Goal: Understand process/instructions

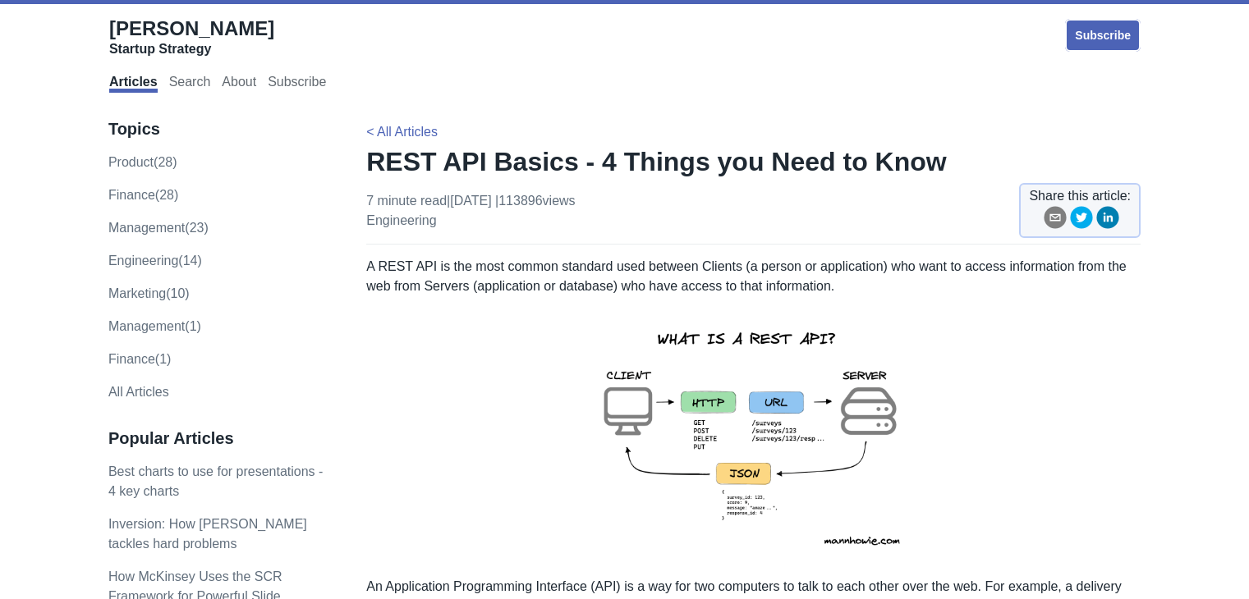
scroll to position [55, 0]
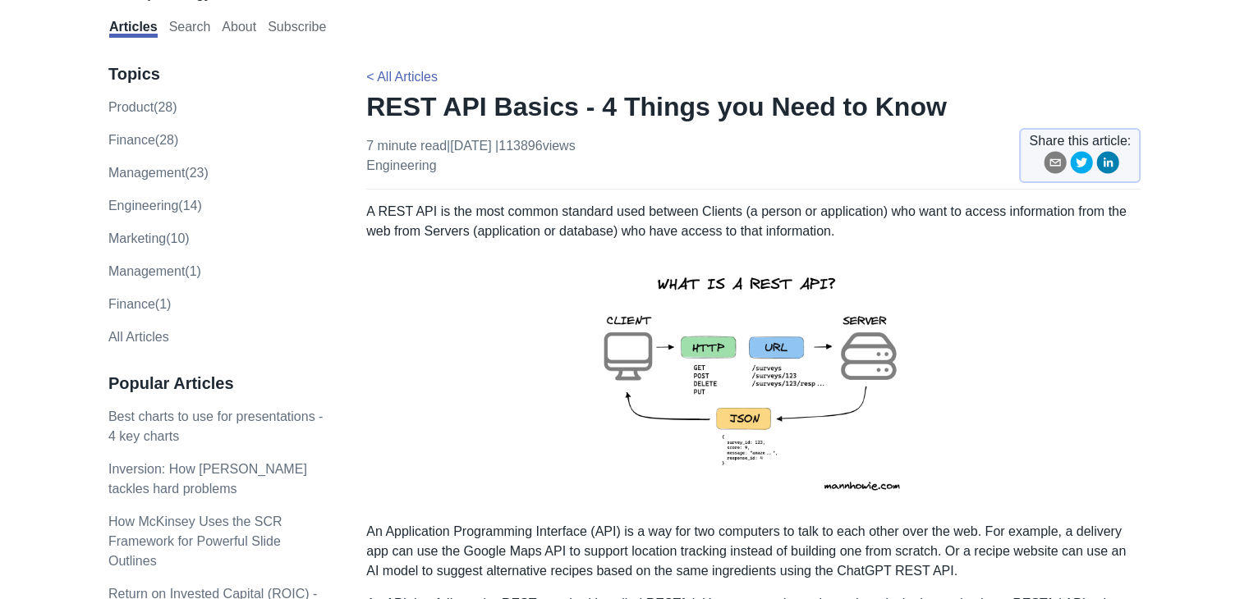
click at [768, 389] on img at bounding box center [754, 382] width 360 height 255
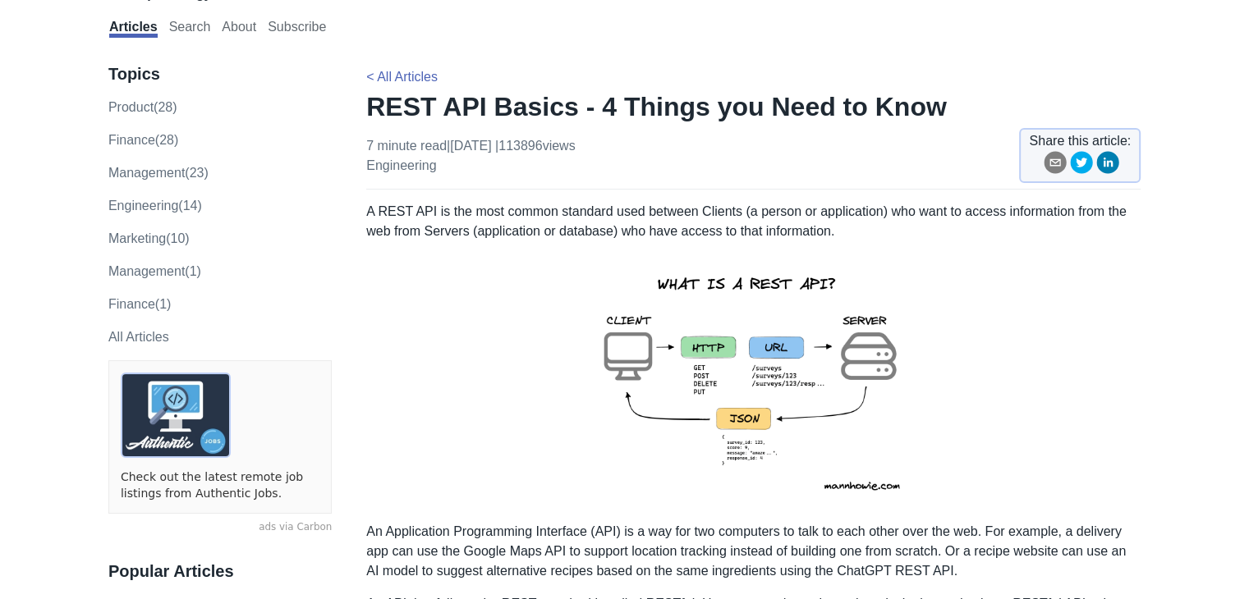
click at [768, 389] on img at bounding box center [754, 382] width 360 height 255
drag, startPoint x: 768, startPoint y: 389, endPoint x: 691, endPoint y: 371, distance: 79.3
click at [691, 371] on img at bounding box center [754, 382] width 360 height 255
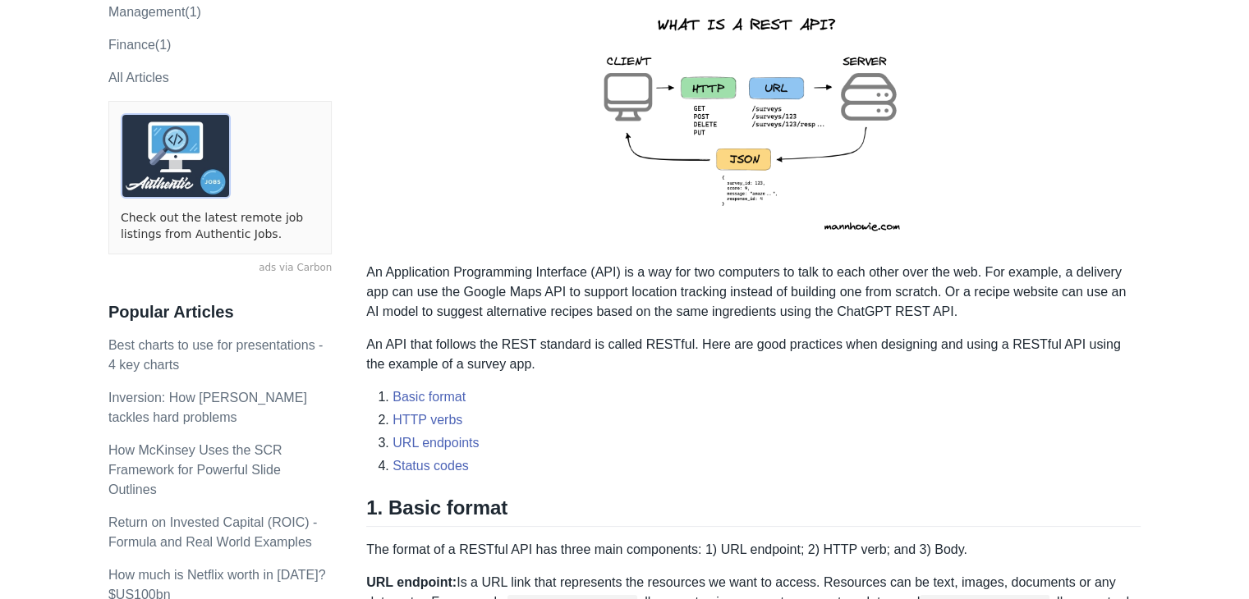
scroll to position [611, 0]
